Goal: Information Seeking & Learning: Find specific fact

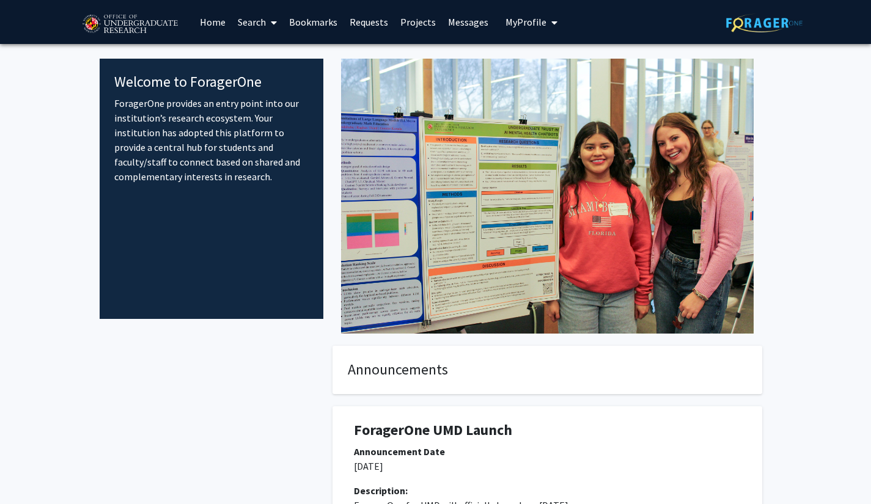
click at [268, 24] on span at bounding box center [271, 22] width 11 height 43
click at [361, 28] on link "Requests" at bounding box center [369, 22] width 51 height 43
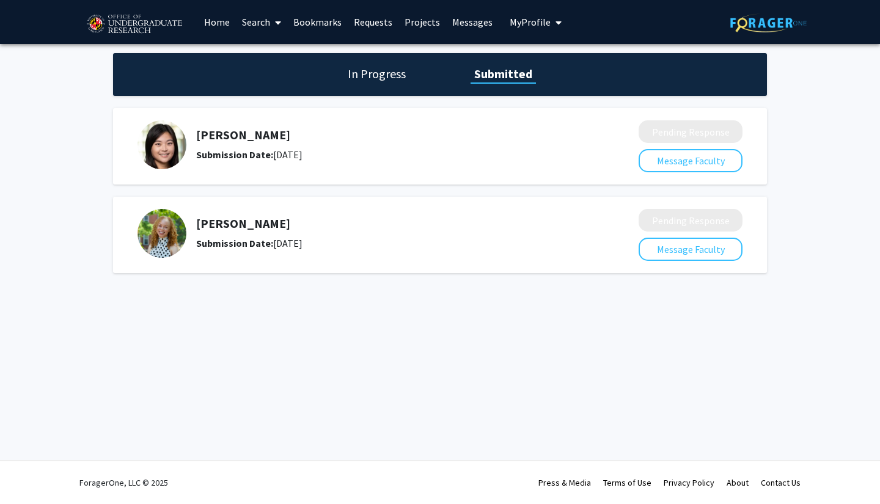
click at [166, 239] on img at bounding box center [162, 233] width 49 height 49
click at [250, 10] on link "Search" at bounding box center [261, 22] width 51 height 43
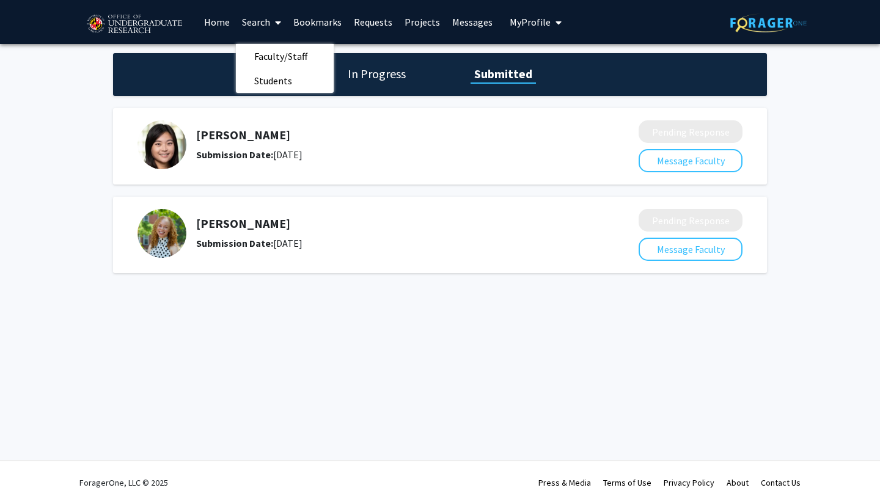
click at [213, 25] on link "Home" at bounding box center [217, 22] width 38 height 43
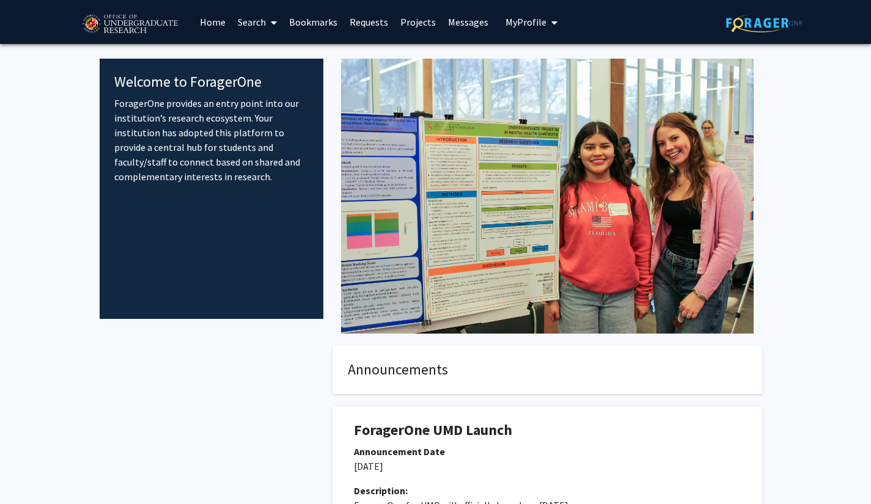
click at [254, 28] on link "Search" at bounding box center [257, 22] width 51 height 43
click at [281, 51] on span "Faculty/Staff" at bounding box center [277, 56] width 90 height 24
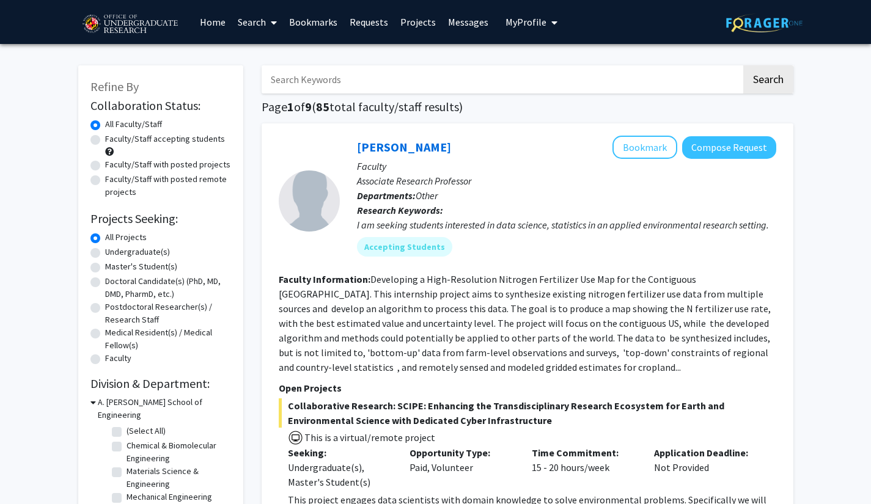
click at [680, 84] on input "Search Keywords" at bounding box center [502, 79] width 480 height 28
type input "child"
click at [786, 80] on button "Search" at bounding box center [768, 79] width 50 height 28
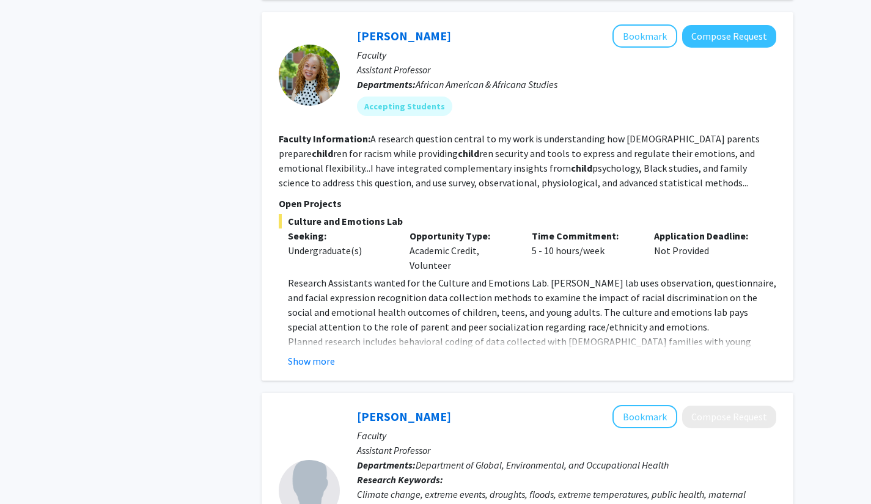
scroll to position [1345, 0]
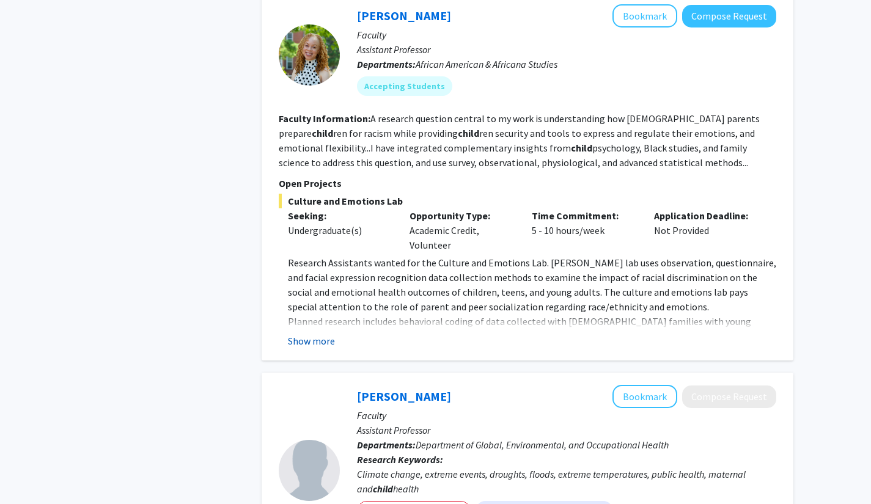
click at [300, 334] on button "Show more" at bounding box center [311, 341] width 47 height 15
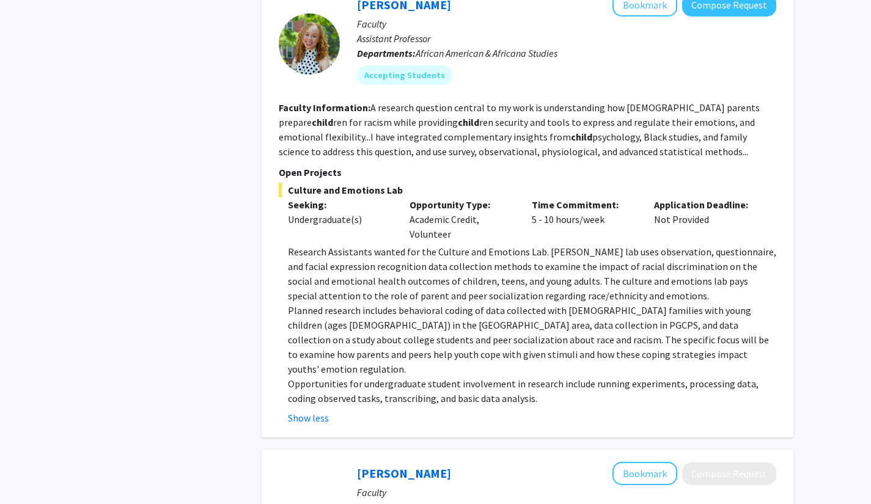
scroll to position [1284, 0]
